Goal: Information Seeking & Learning: Learn about a topic

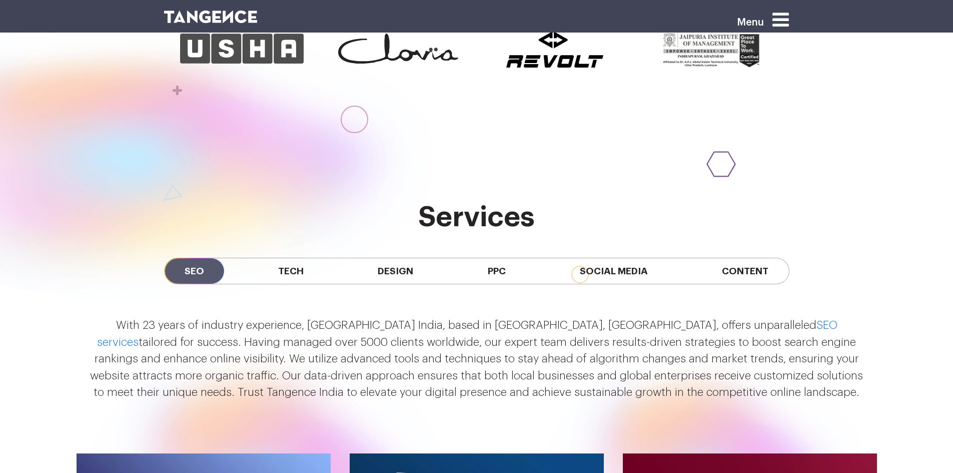
scroll to position [833, 0]
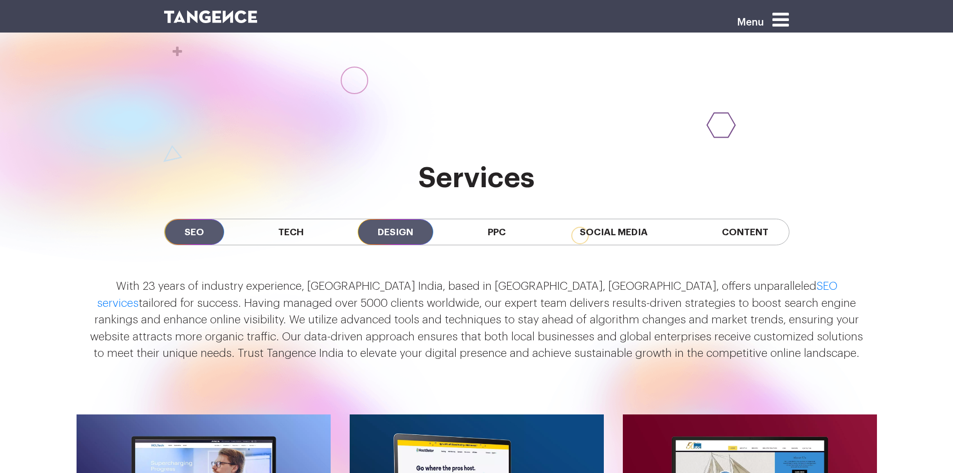
click at [388, 245] on span "Design" at bounding box center [396, 232] width 76 height 26
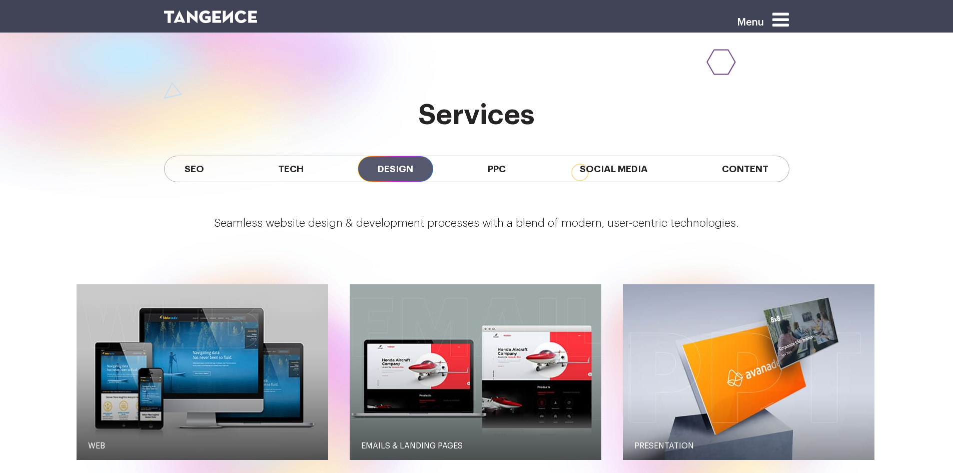
scroll to position [891, 0]
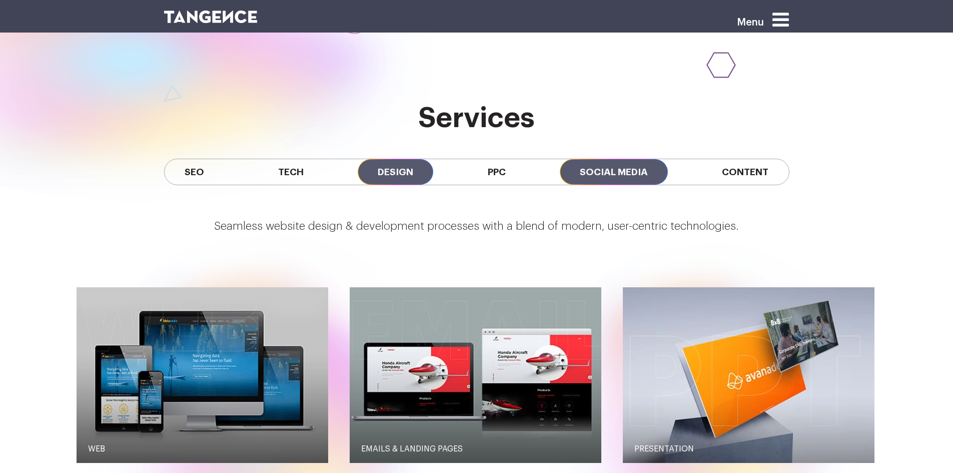
click at [620, 182] on span "Social Media" at bounding box center [614, 172] width 108 height 26
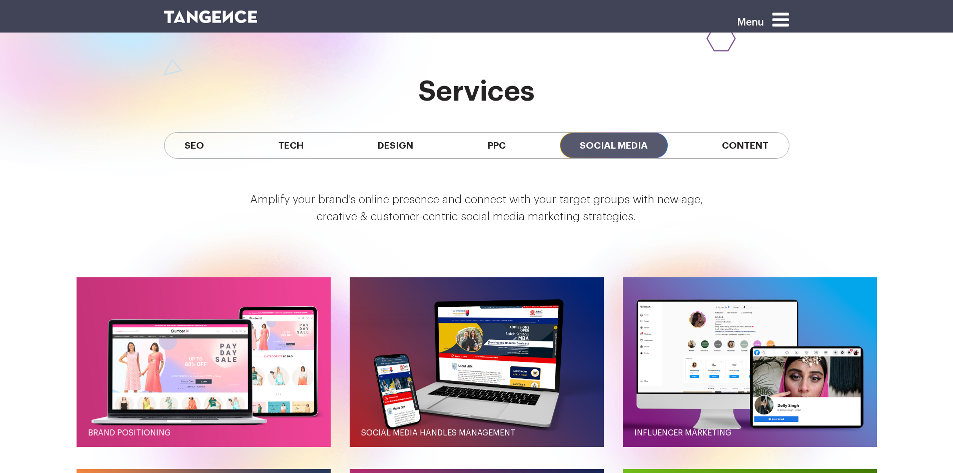
scroll to position [917, 0]
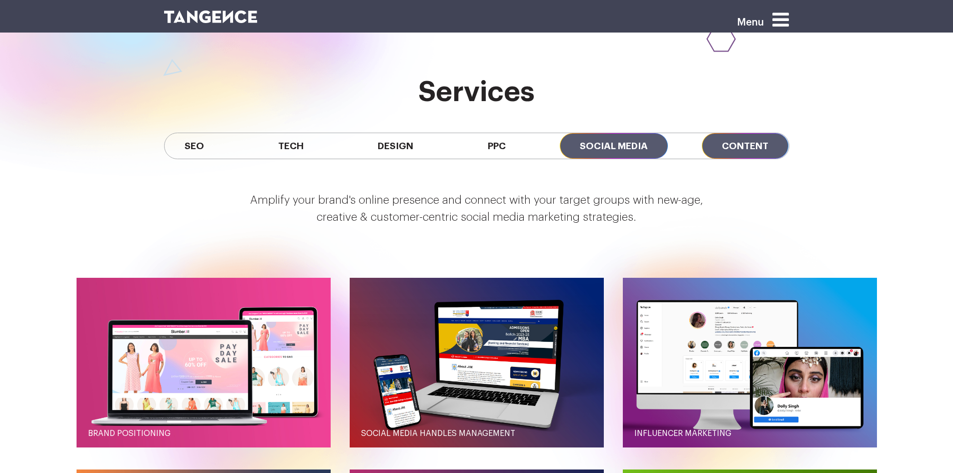
click at [750, 143] on span "Content" at bounding box center [745, 146] width 87 height 26
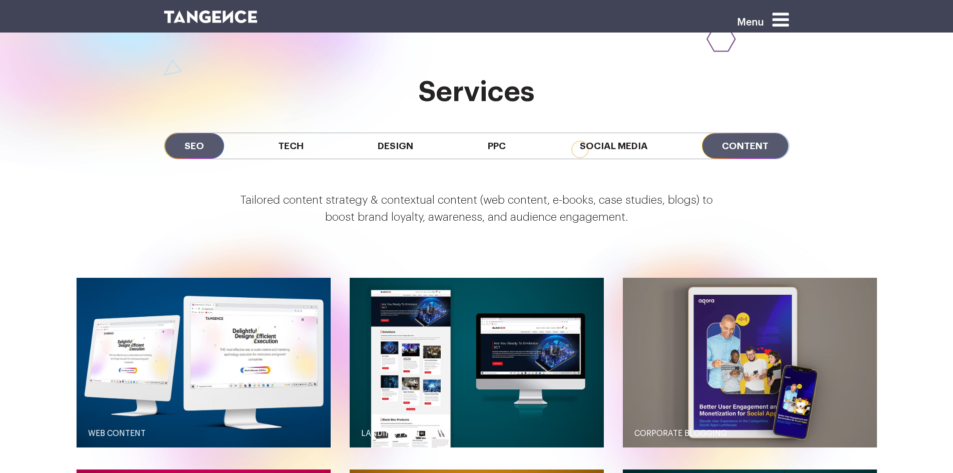
click at [206, 151] on span "SEO" at bounding box center [195, 146] width 60 height 26
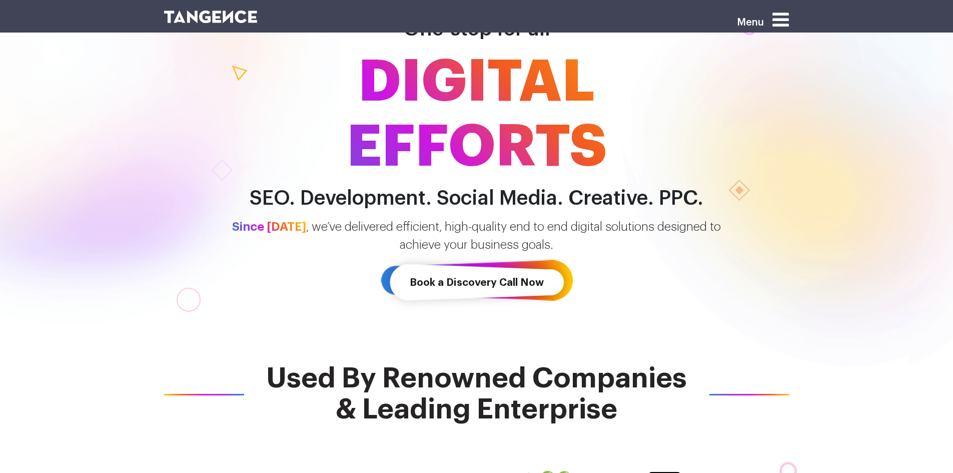
scroll to position [0, 0]
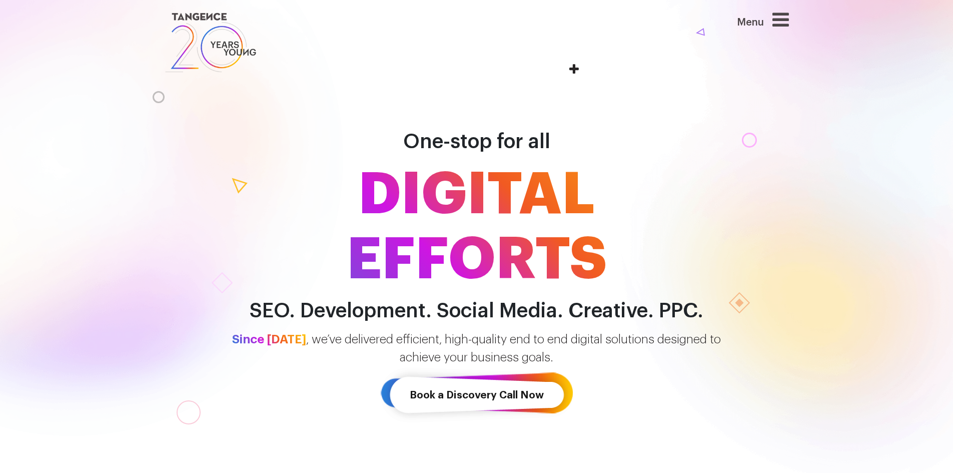
click at [789, 22] on icon at bounding box center [781, 19] width 17 height 19
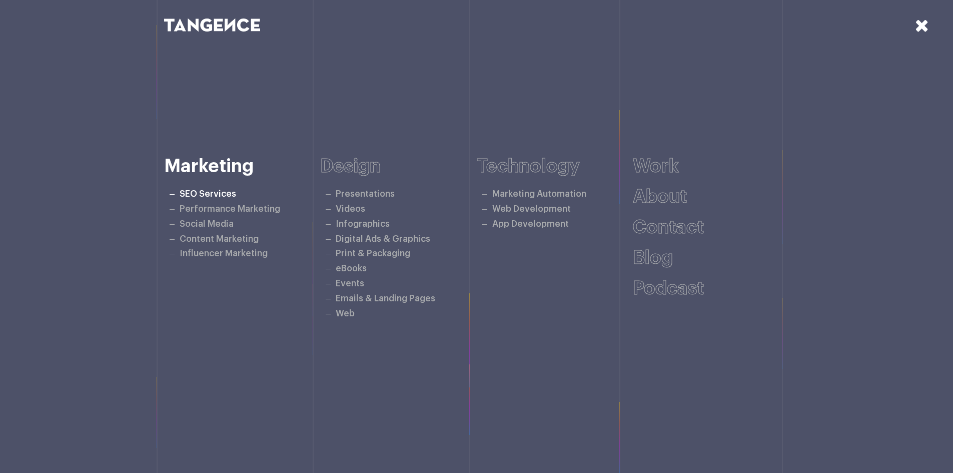
click at [203, 190] on link "SEO Services" at bounding box center [208, 194] width 57 height 9
